Goal: Find specific page/section: Find specific page/section

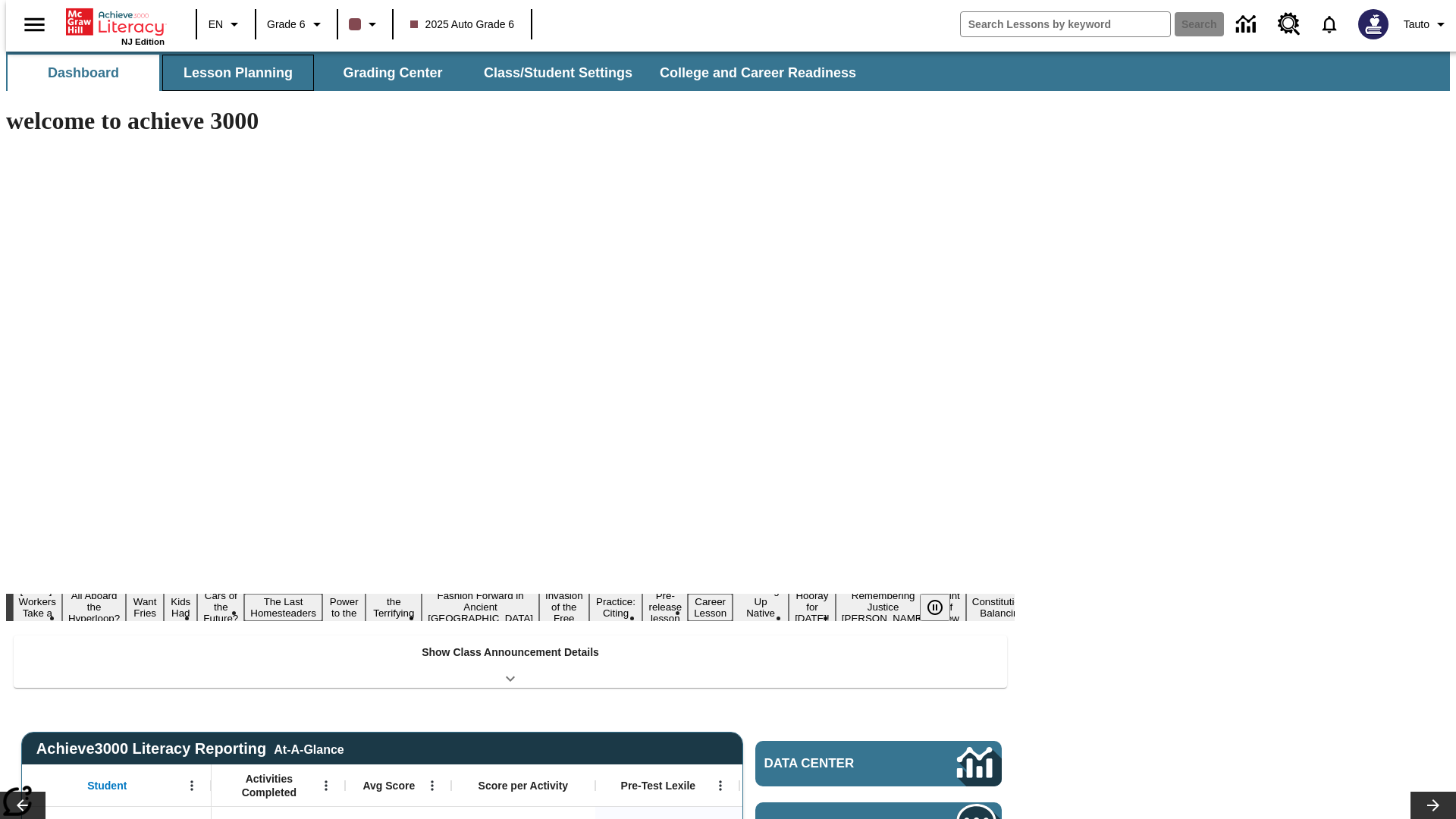
click at [232, 73] on button "Lesson Planning" at bounding box center [238, 73] width 152 height 36
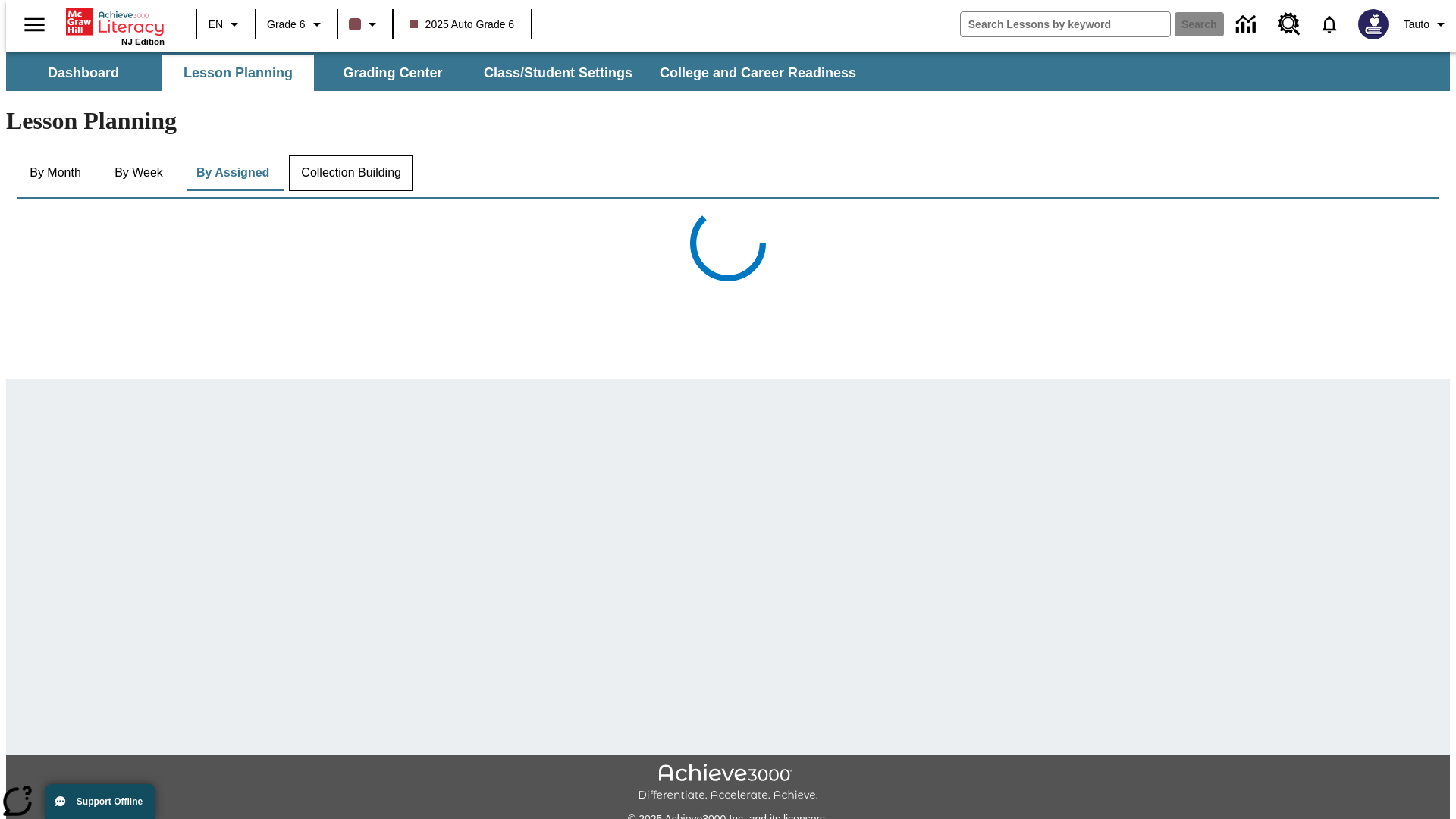
click at [351, 155] on button "Collection Building" at bounding box center [351, 173] width 124 height 36
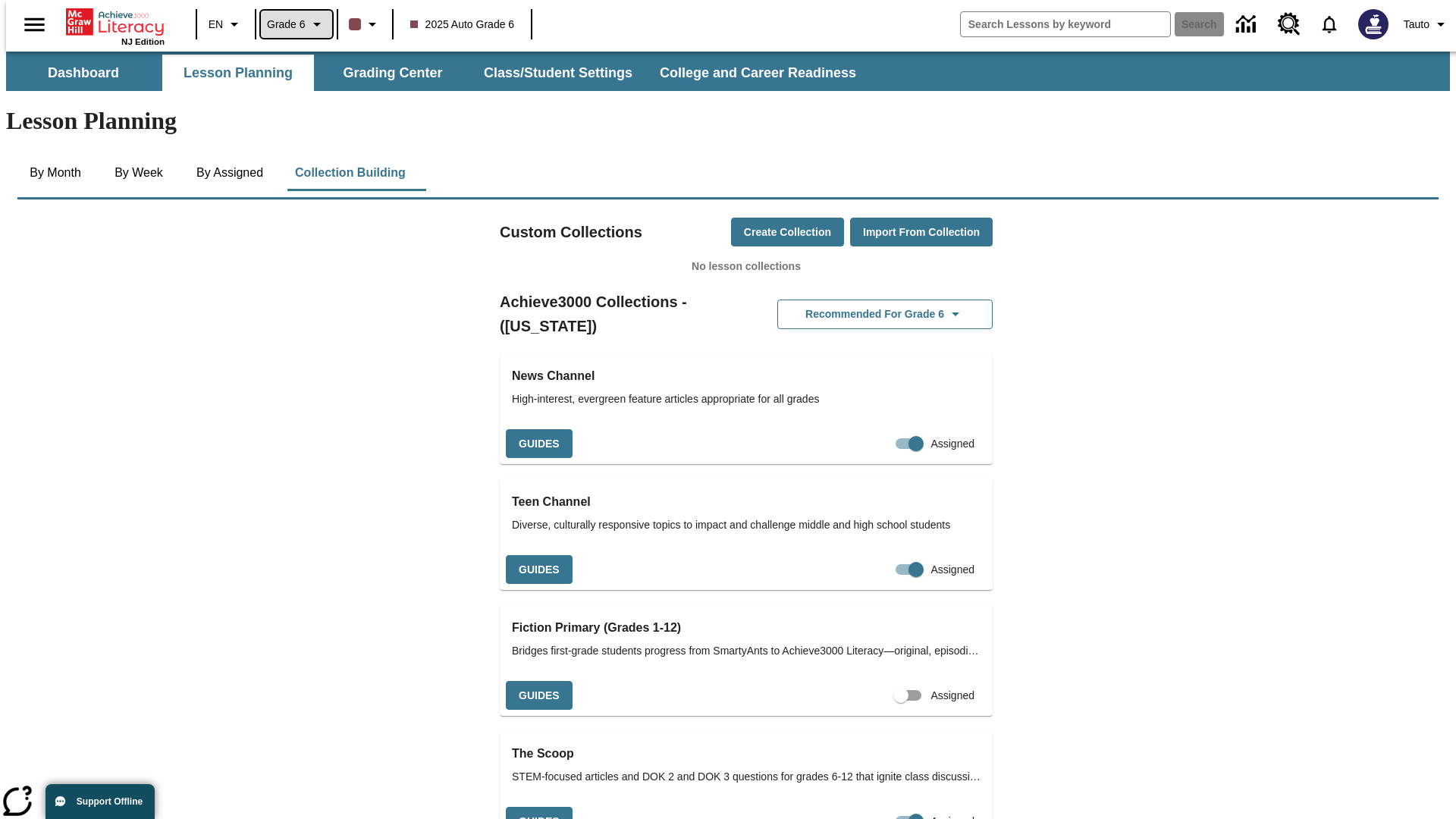
click at [291, 24] on span "Grade 6" at bounding box center [286, 24] width 39 height 16
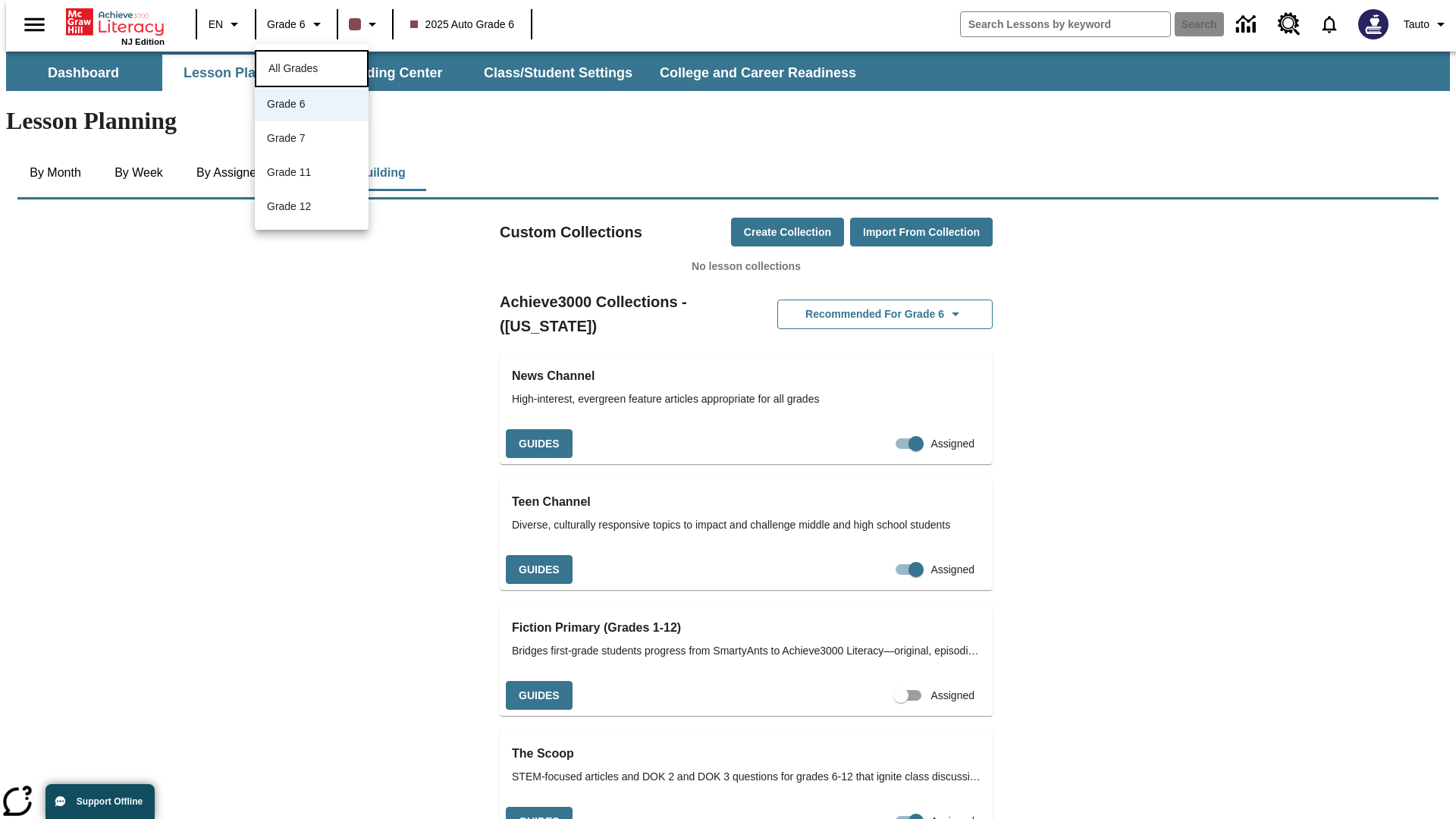
click at [312, 67] on span "All Grades" at bounding box center [293, 68] width 49 height 12
